Goal: Task Accomplishment & Management: Manage account settings

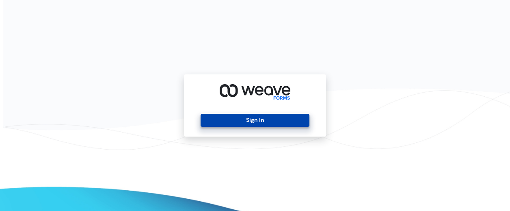
click at [215, 121] on button "Sign In" at bounding box center [254, 120] width 108 height 13
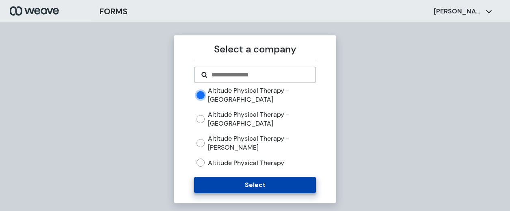
click at [234, 186] on button "Select" at bounding box center [254, 184] width 121 height 16
